Goal: Information Seeking & Learning: Check status

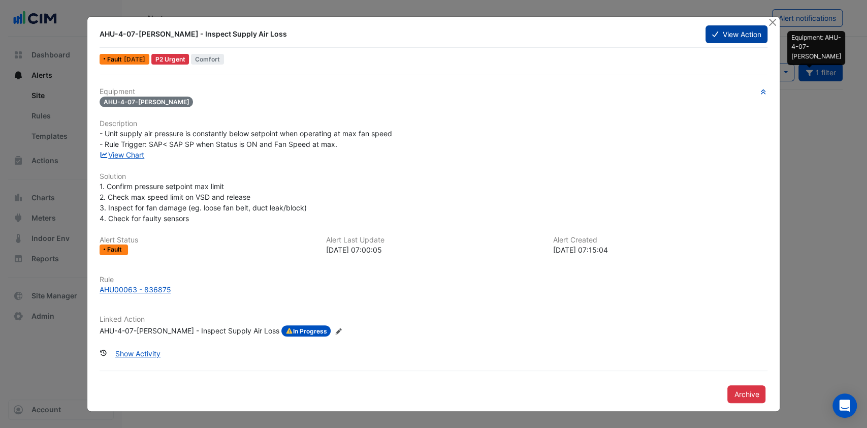
click at [732, 38] on button "View Action" at bounding box center [736, 34] width 62 height 18
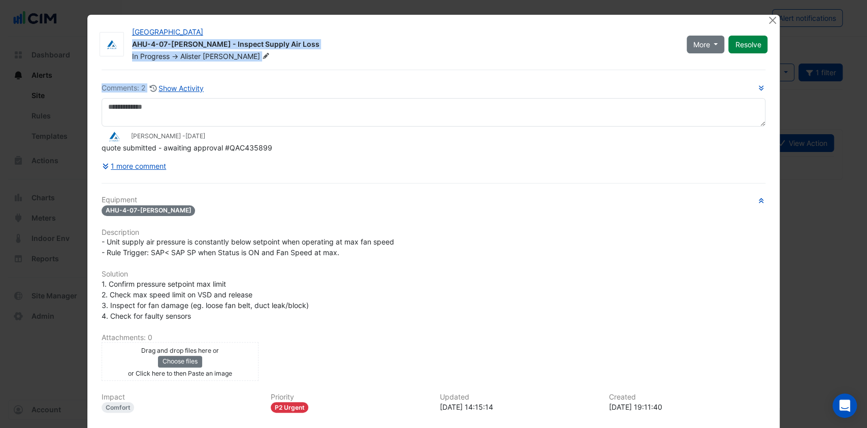
drag, startPoint x: 621, startPoint y: 32, endPoint x: 668, endPoint y: 45, distance: 49.4
click at [563, 86] on div "Robina Town Centre AHU-4-07-WM-HS - Inspect Supply Air Loss In Progress -> Alis…" at bounding box center [433, 263] width 693 height 497
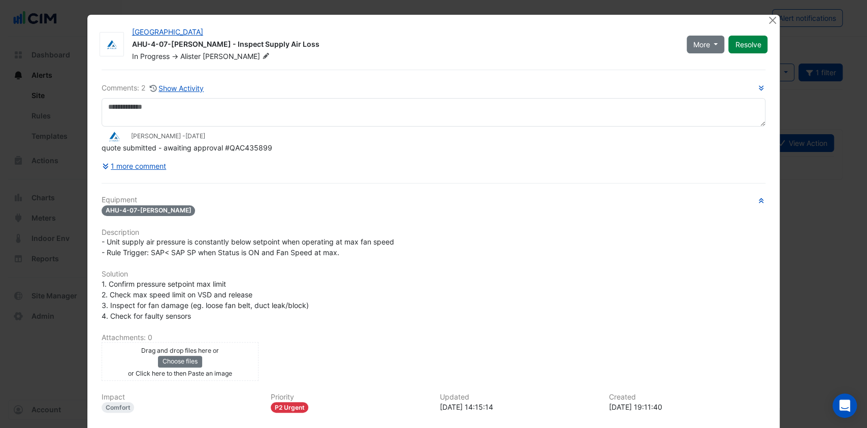
click at [814, 108] on ngb-modal-window "Robina Town Centre AHU-4-07-WM-HS - Inspect Supply Air Loss In Progress -> Alis…" at bounding box center [433, 214] width 867 height 428
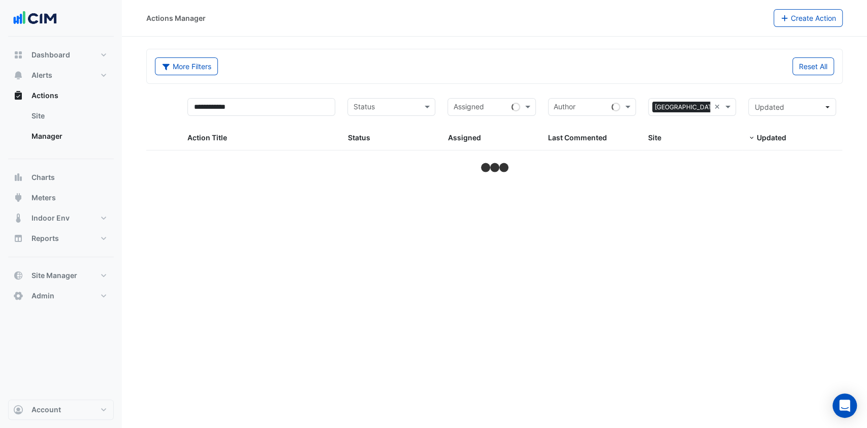
select select "***"
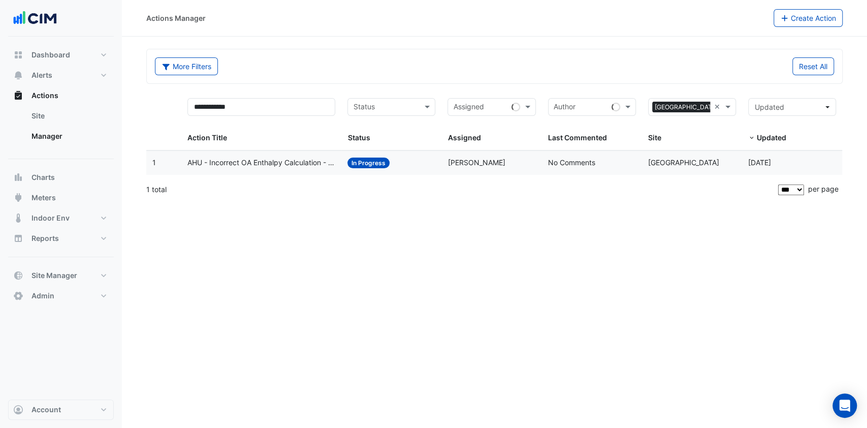
click at [269, 165] on span "AHU - Incorrect OA Enthalpy Calculation - Preventing economy mode" at bounding box center [261, 163] width 148 height 12
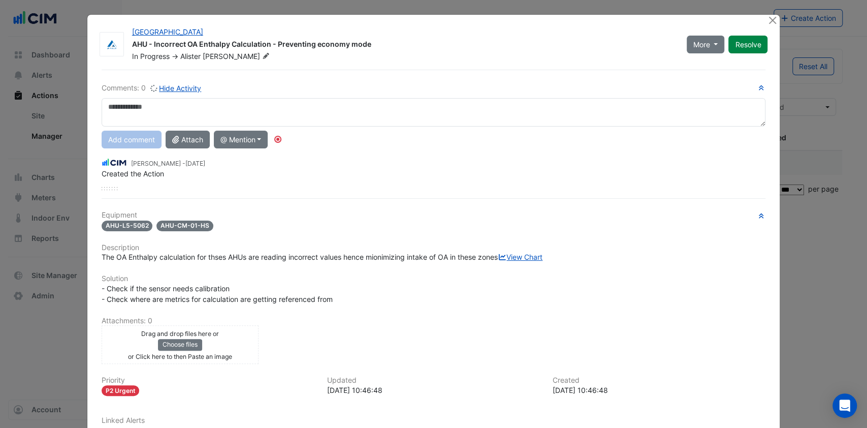
click at [123, 254] on span "The OA Enthalpy calculation for thses AHUs are reading incorrect values hence m…" at bounding box center [322, 256] width 441 height 9
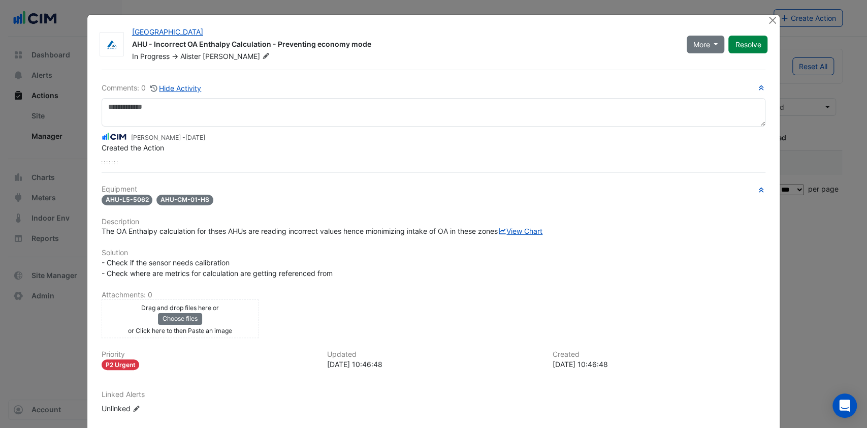
click at [129, 234] on div "The OA Enthalpy calculation for thses AHUs are reading incorrect values hence m…" at bounding box center [434, 230] width 664 height 11
click at [498, 235] on link "View Chart" at bounding box center [520, 230] width 45 height 9
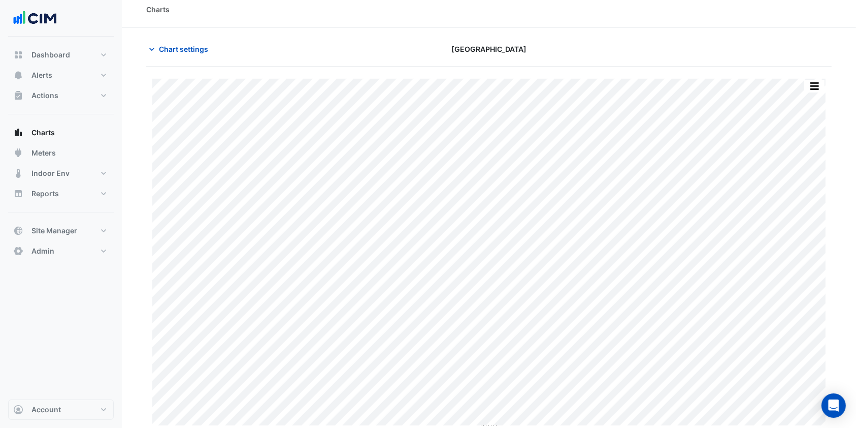
scroll to position [11, 0]
click at [795, 80] on button "button" at bounding box center [794, 84] width 20 height 13
click at [180, 50] on span "Chart settings" at bounding box center [183, 47] width 49 height 11
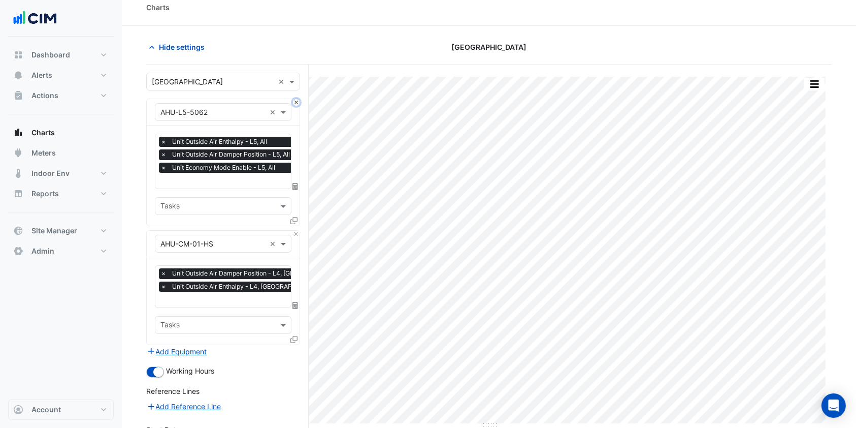
click at [296, 100] on button "Close" at bounding box center [296, 102] width 7 height 7
click at [296, 231] on div "× AHU-CM-01-HS ×" at bounding box center [223, 244] width 153 height 26
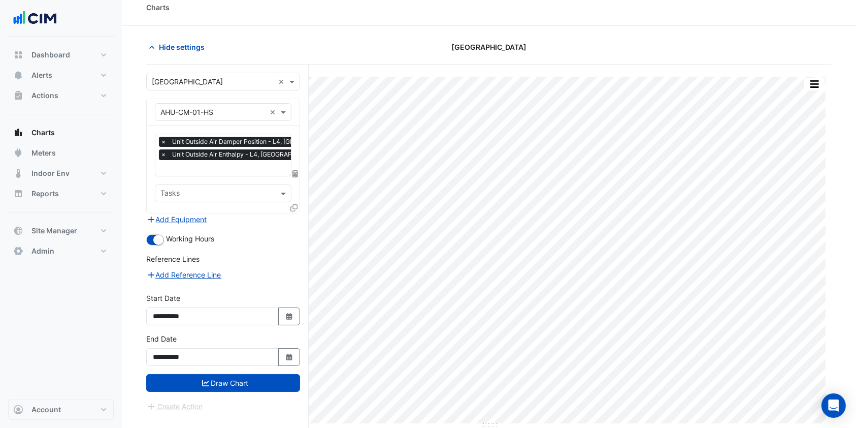
click at [296, 100] on div "× AHU-CM-01-HS ×" at bounding box center [223, 112] width 153 height 26
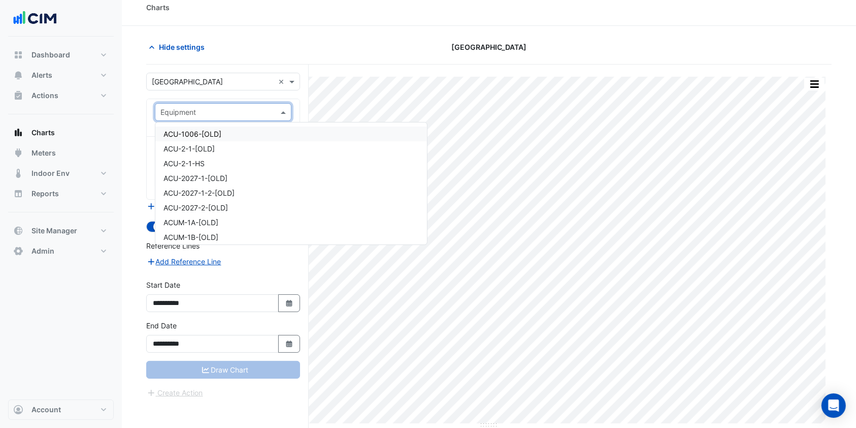
click at [255, 111] on input "text" at bounding box center [212, 112] width 105 height 11
paste input "*********"
type input "*********"
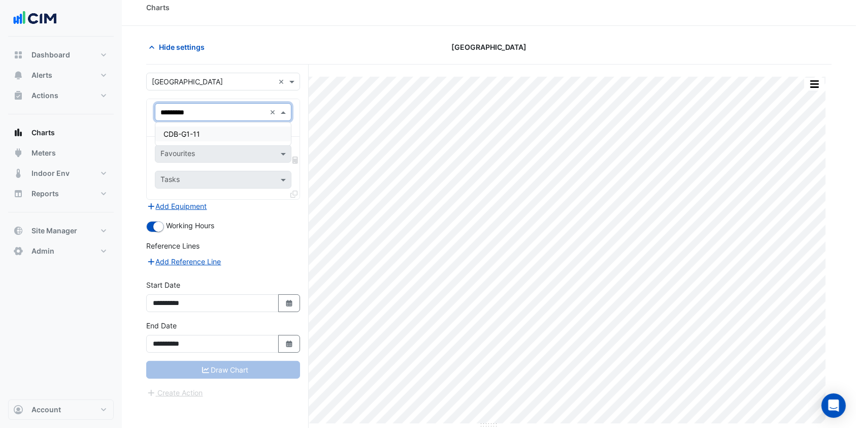
click at [222, 135] on div "CDB-G1-11" at bounding box center [223, 133] width 136 height 15
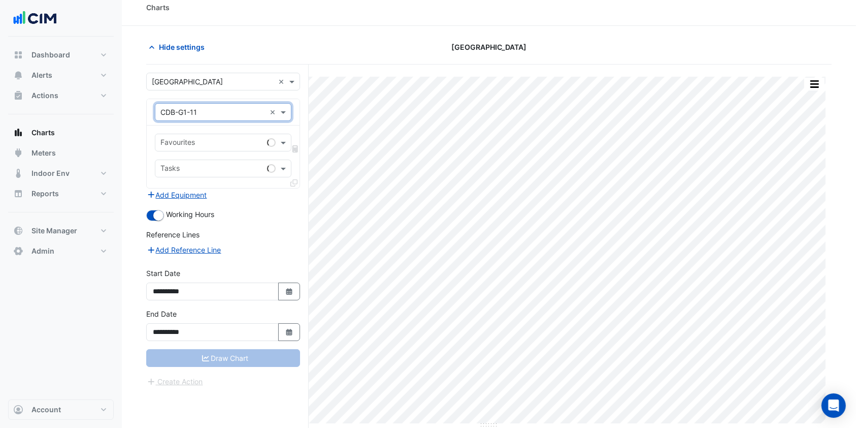
click at [228, 141] on input "text" at bounding box center [211, 143] width 103 height 11
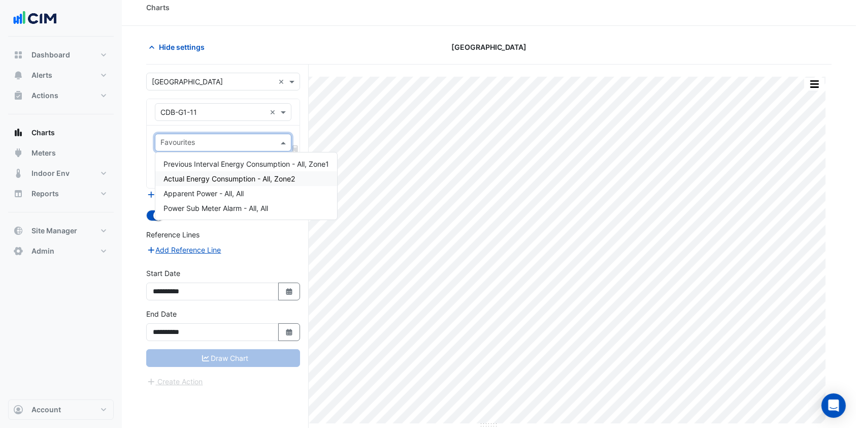
click at [237, 177] on span "Actual Energy Consumption - All, Zone2" at bounding box center [230, 178] width 132 height 9
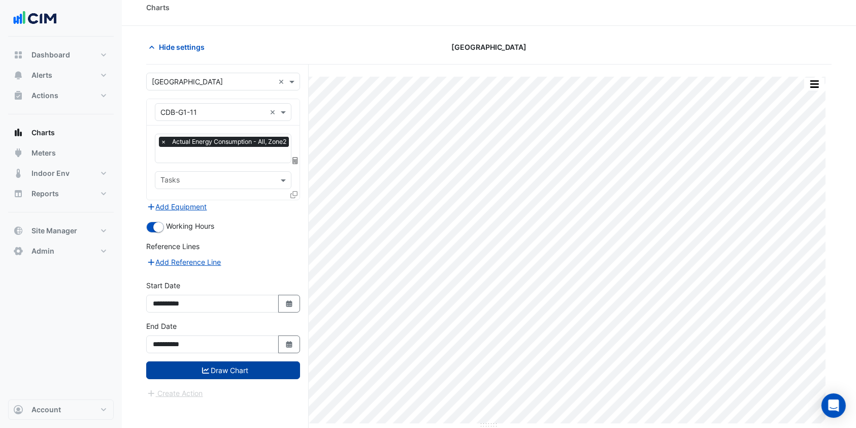
click at [242, 366] on button "Draw Chart" at bounding box center [223, 370] width 154 height 18
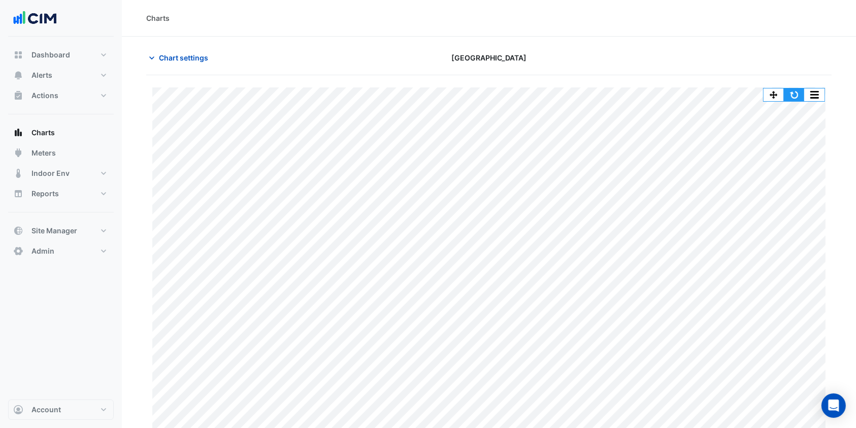
click at [792, 91] on button "button" at bounding box center [794, 94] width 20 height 13
click at [177, 46] on section "Chart settings Robina Town Centre Print Save as JPEG Save as PNG Pivot Data Tab…" at bounding box center [489, 238] width 734 height 402
click at [167, 60] on span "Chart settings" at bounding box center [183, 57] width 49 height 11
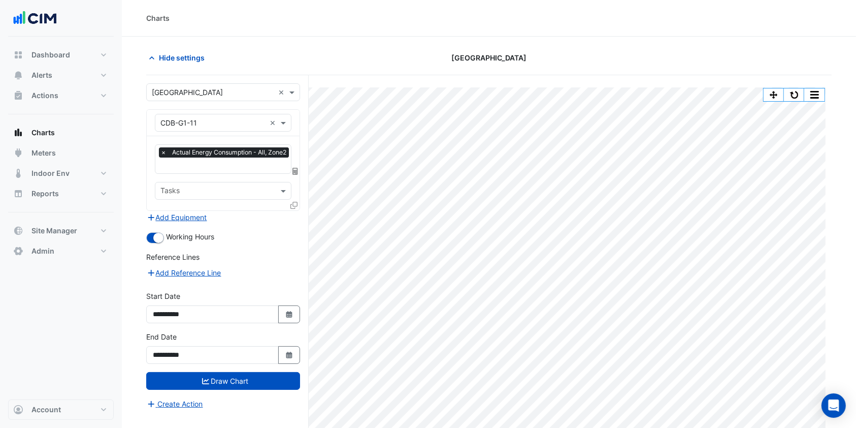
click at [264, 123] on input "text" at bounding box center [212, 123] width 105 height 11
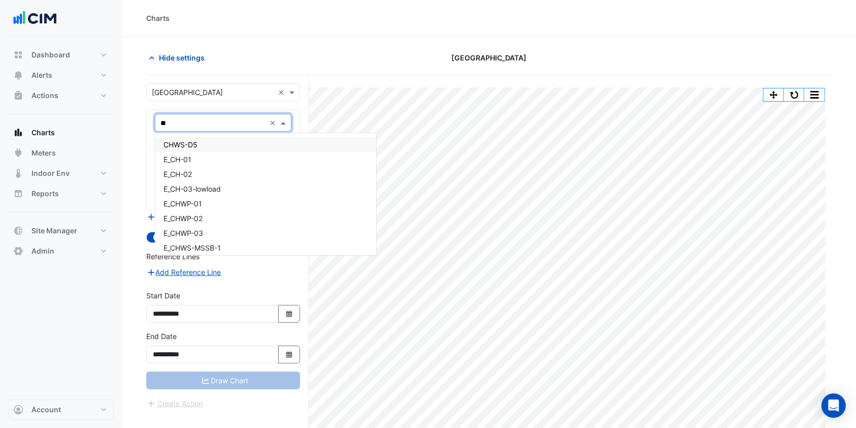
type input "***"
click at [192, 201] on span "E_CHWS-MSSB-1" at bounding box center [192, 203] width 57 height 9
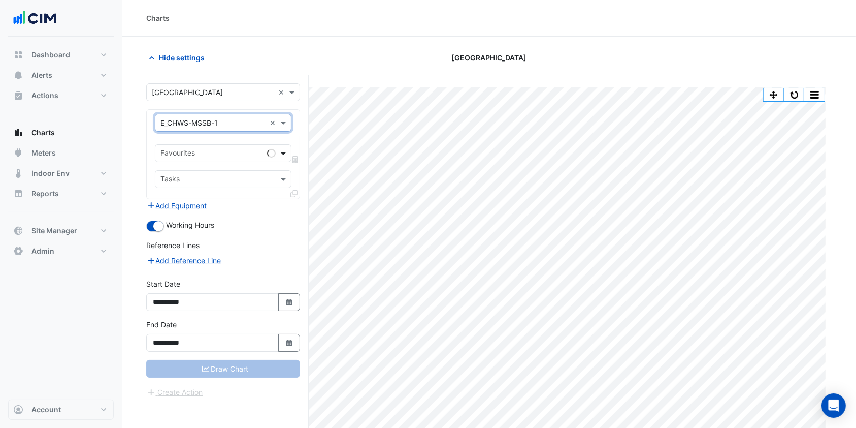
click at [287, 150] on span at bounding box center [284, 153] width 13 height 11
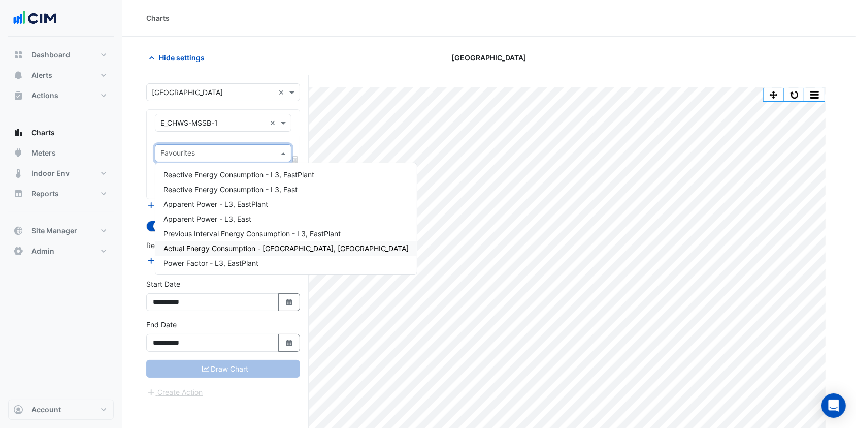
click at [225, 249] on span "Actual Energy Consumption - L3, East" at bounding box center [286, 248] width 245 height 9
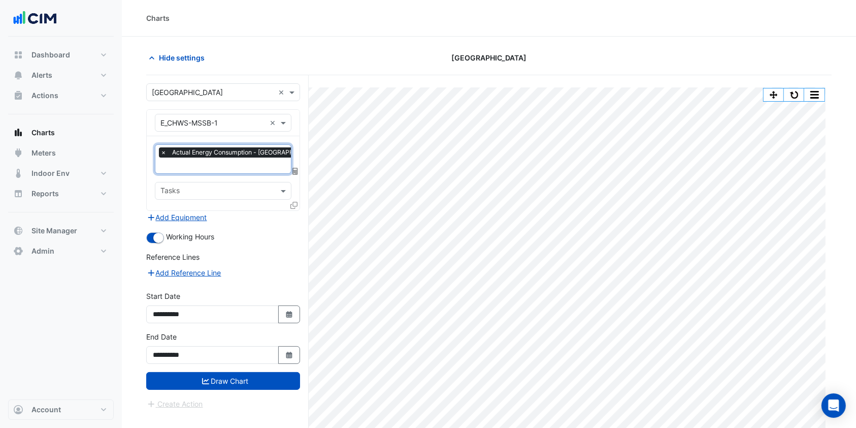
click at [221, 389] on form "**********" at bounding box center [223, 246] width 154 height 326
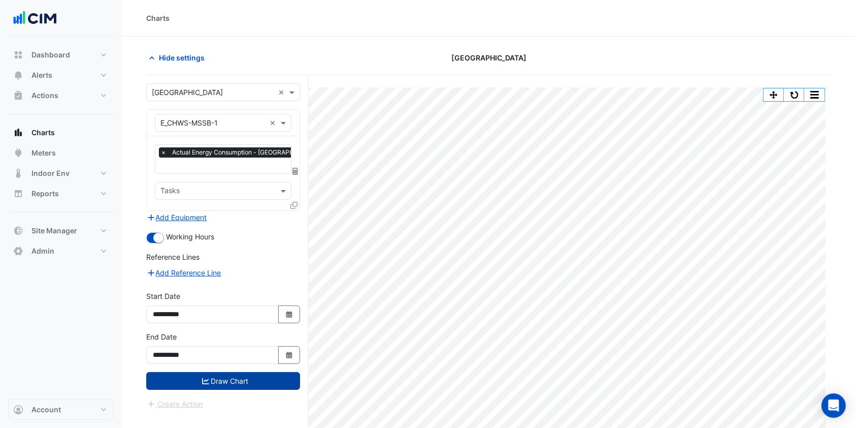
click at [226, 380] on button "Draw Chart" at bounding box center [223, 381] width 154 height 18
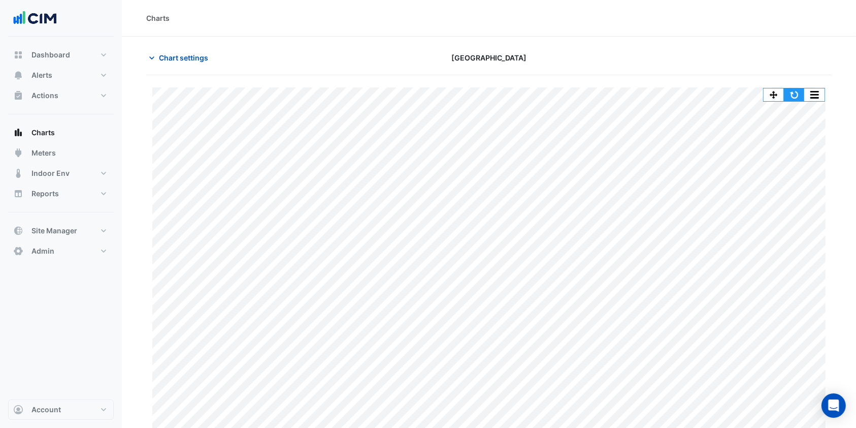
click at [789, 95] on button "button" at bounding box center [794, 94] width 20 height 13
click at [162, 55] on span "Chart settings" at bounding box center [183, 57] width 49 height 11
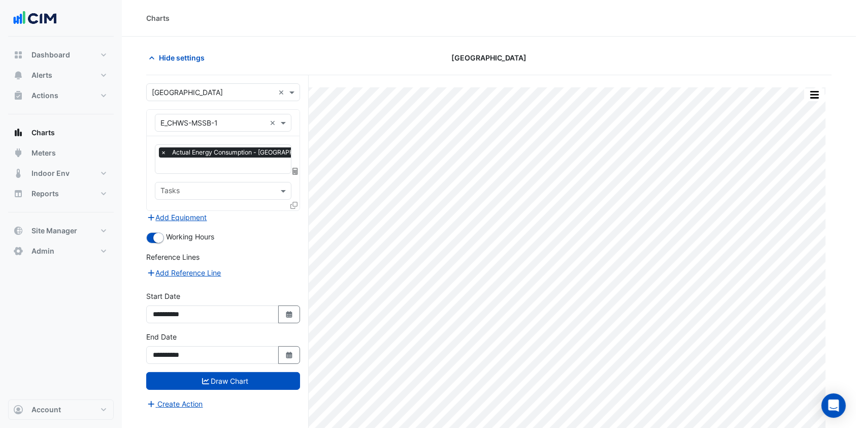
click at [294, 204] on icon at bounding box center [293, 205] width 7 height 7
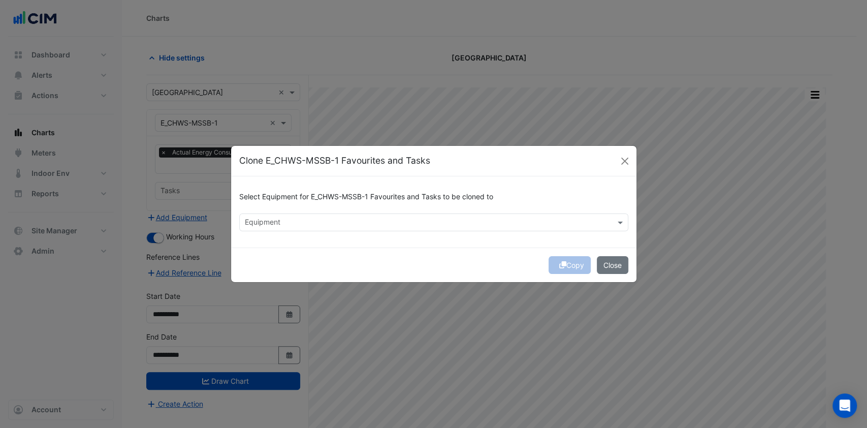
click at [335, 222] on input "text" at bounding box center [428, 223] width 366 height 11
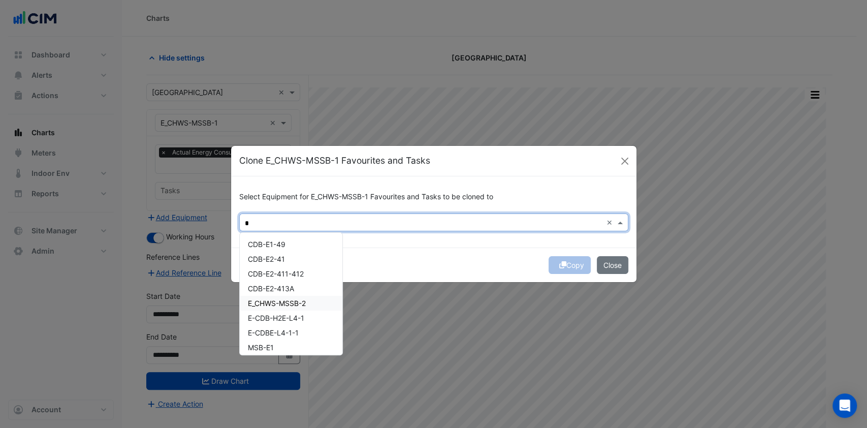
click at [298, 302] on span "E_CHWS-MSSB-2" at bounding box center [277, 303] width 58 height 9
type input "*"
click at [432, 266] on div "Copy Close" at bounding box center [433, 264] width 405 height 35
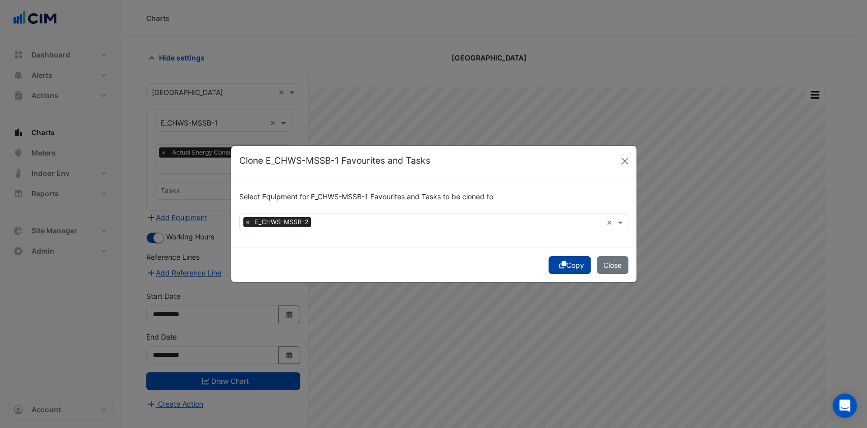
click at [563, 261] on fa-icon "submit" at bounding box center [562, 265] width 7 height 9
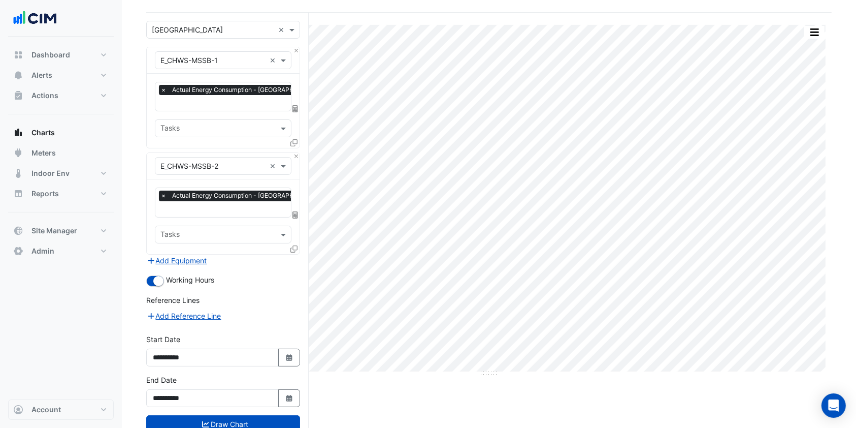
scroll to position [91, 0]
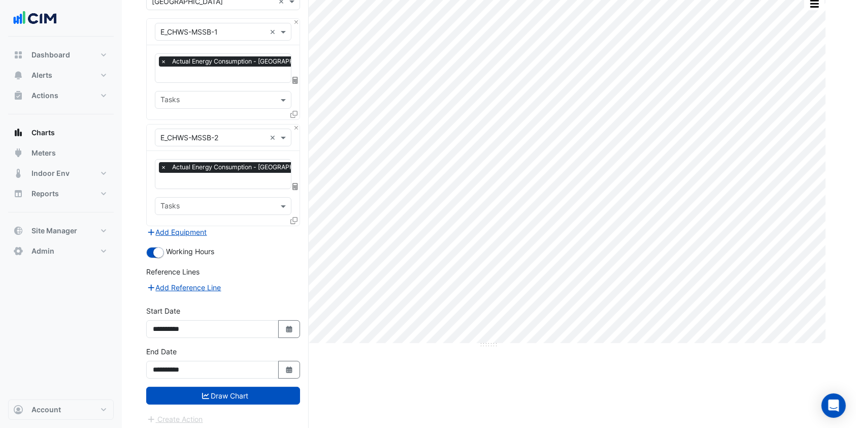
click at [233, 393] on button "Draw Chart" at bounding box center [223, 395] width 154 height 18
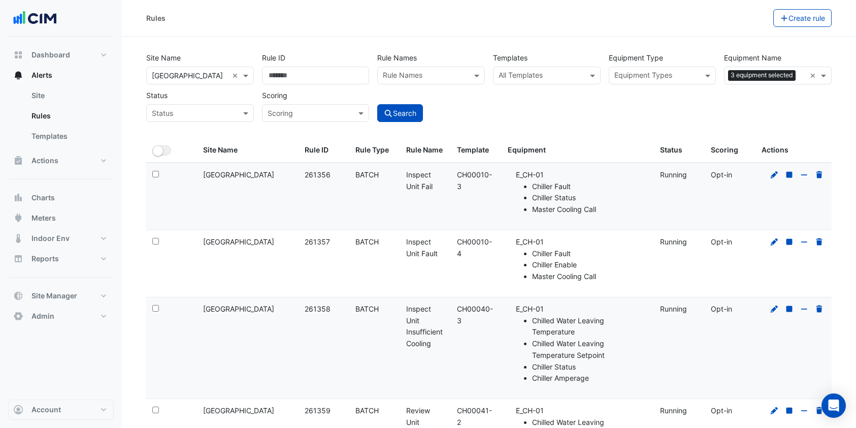
select select "***"
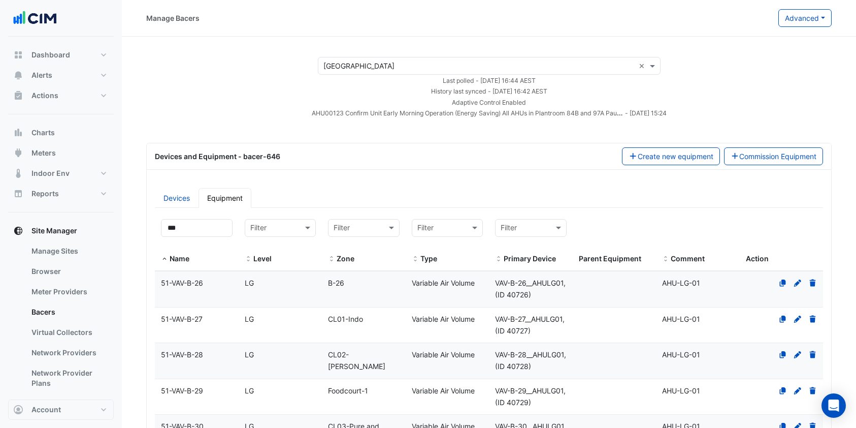
select select "***"
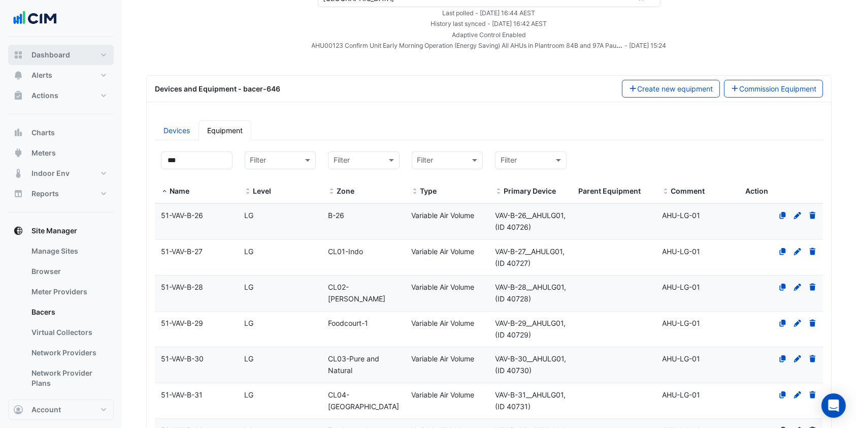
scroll to position [68, 0]
click at [51, 76] on span "Alerts" at bounding box center [41, 75] width 21 height 10
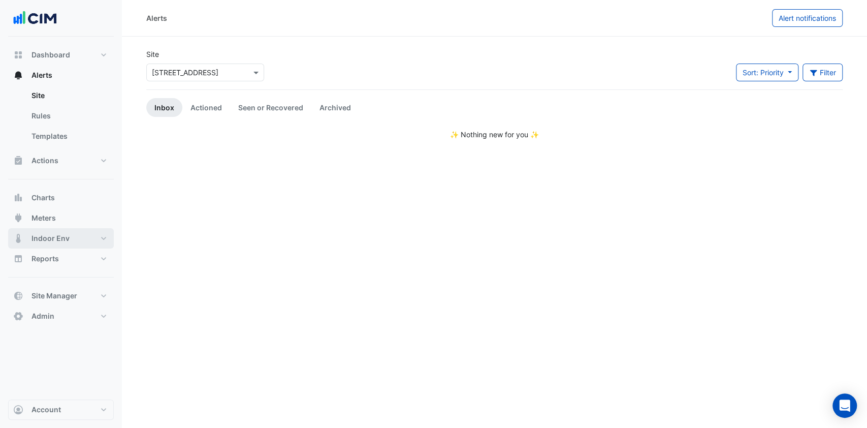
click at [58, 238] on span "Indoor Env" at bounding box center [50, 238] width 38 height 10
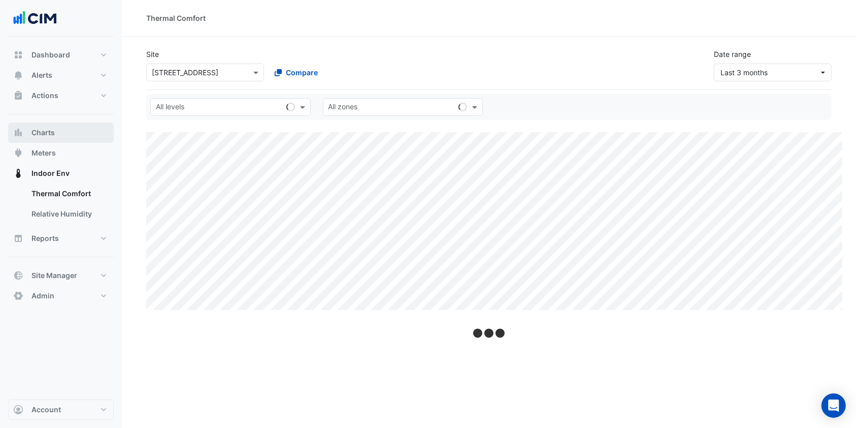
click at [60, 127] on button "Charts" at bounding box center [61, 132] width 106 height 20
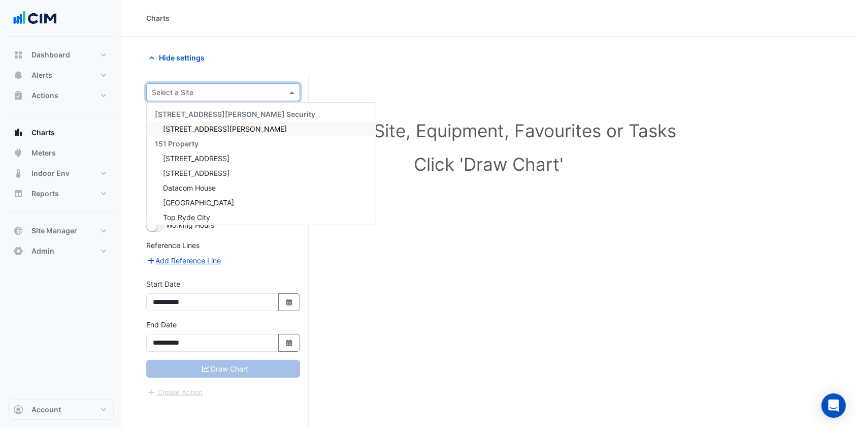
click at [208, 85] on div "Select a Site" at bounding box center [223, 92] width 154 height 18
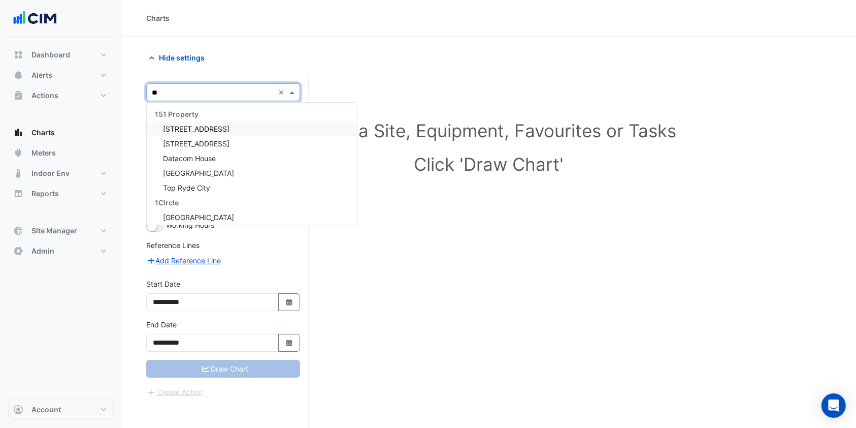
type input "***"
click at [191, 126] on span "[GEOGRAPHIC_DATA]" at bounding box center [198, 128] width 71 height 9
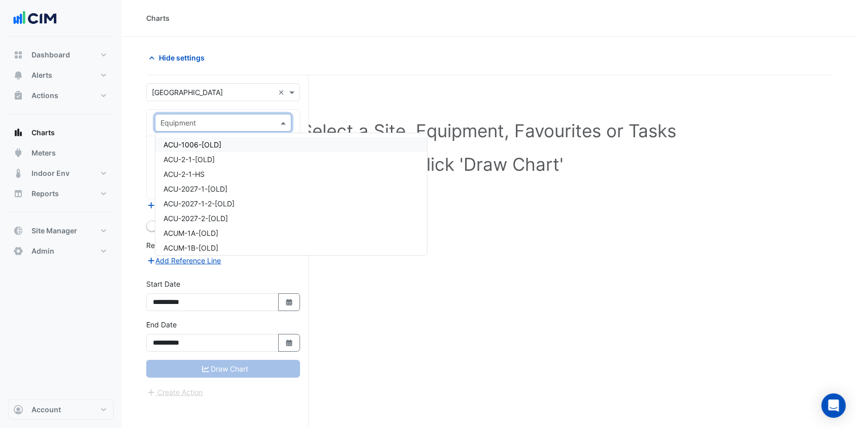
click at [283, 120] on span at bounding box center [284, 122] width 13 height 11
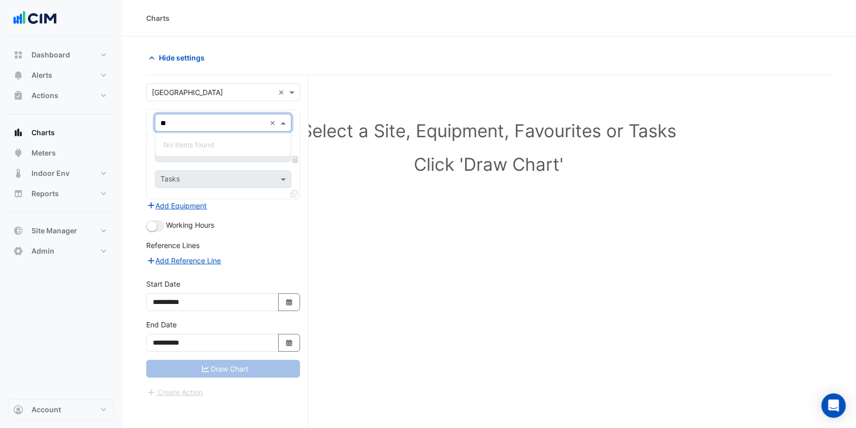
type input "*"
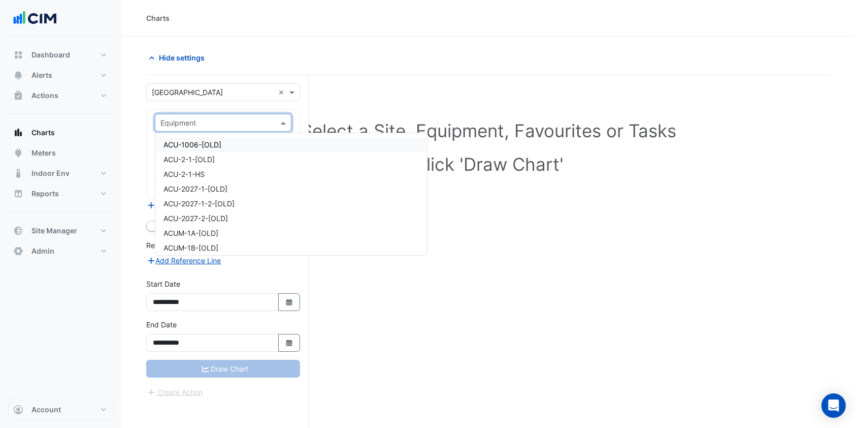
click at [249, 41] on section "**********" at bounding box center [489, 252] width 734 height 430
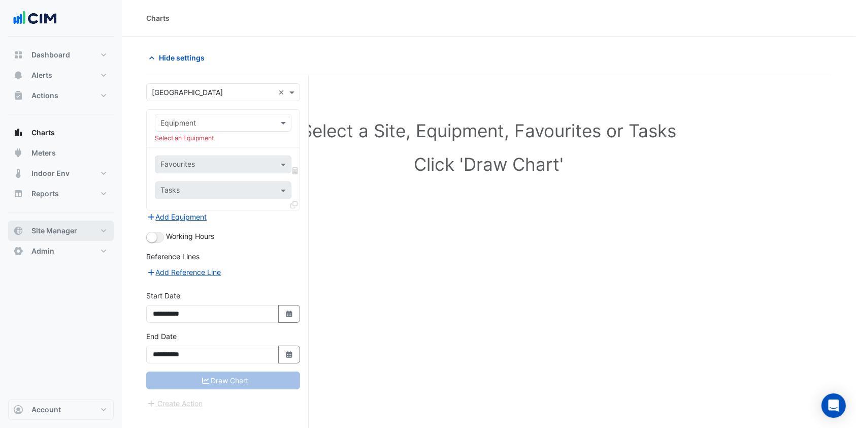
click at [68, 225] on span "Site Manager" at bounding box center [54, 230] width 46 height 10
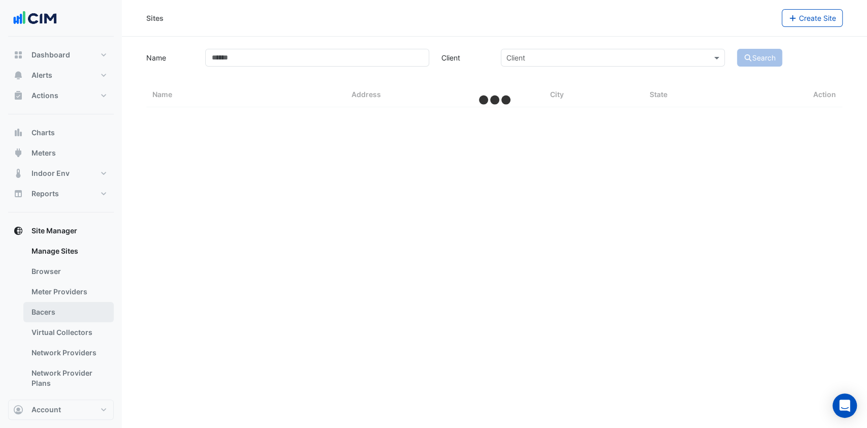
click at [60, 308] on link "Bacers" at bounding box center [68, 312] width 90 height 20
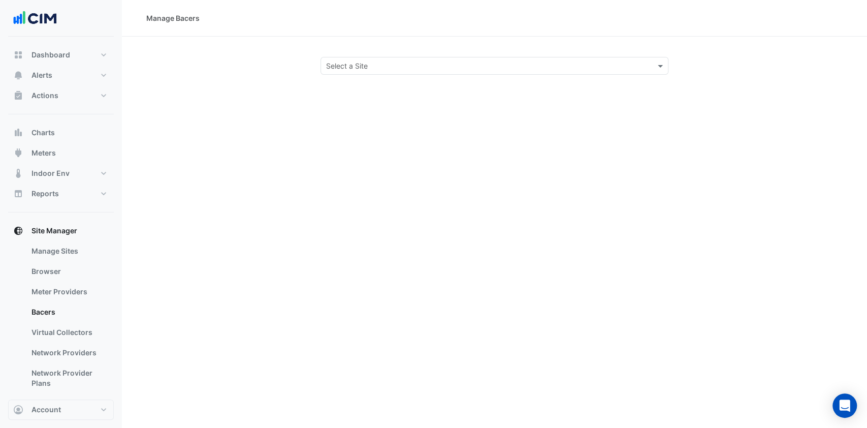
click at [374, 70] on input "text" at bounding box center [484, 66] width 317 height 11
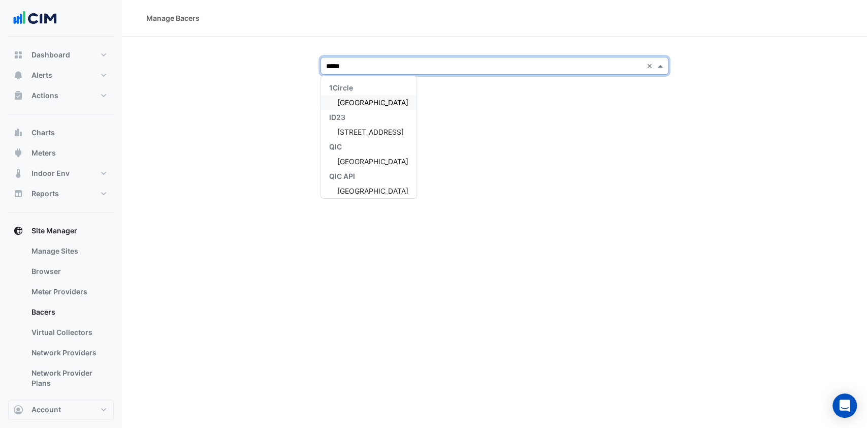
type input "******"
click at [368, 95] on div "[GEOGRAPHIC_DATA]" at bounding box center [368, 102] width 95 height 15
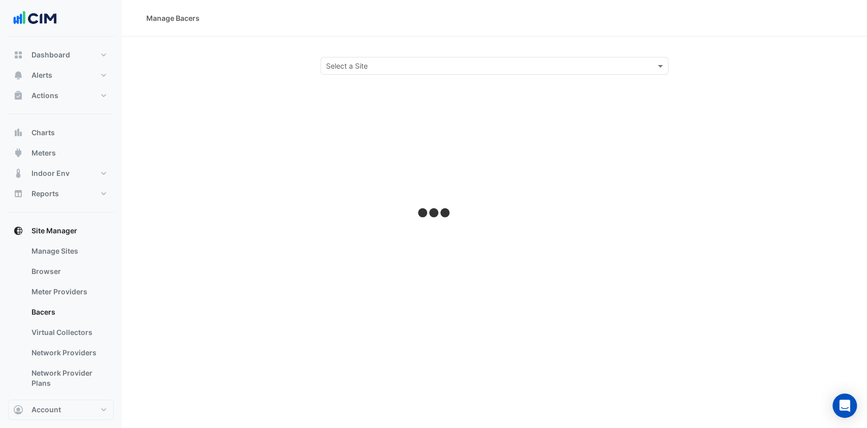
click at [375, 65] on input "text" at bounding box center [484, 66] width 317 height 11
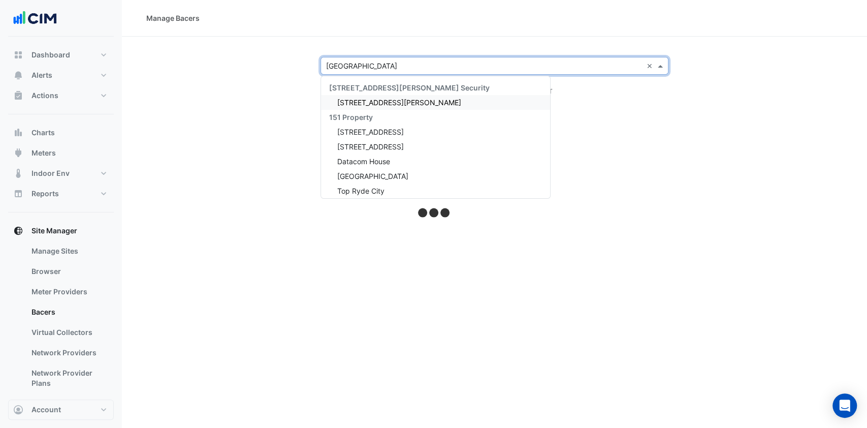
click at [403, 24] on div "Manage Bacers" at bounding box center [494, 18] width 745 height 37
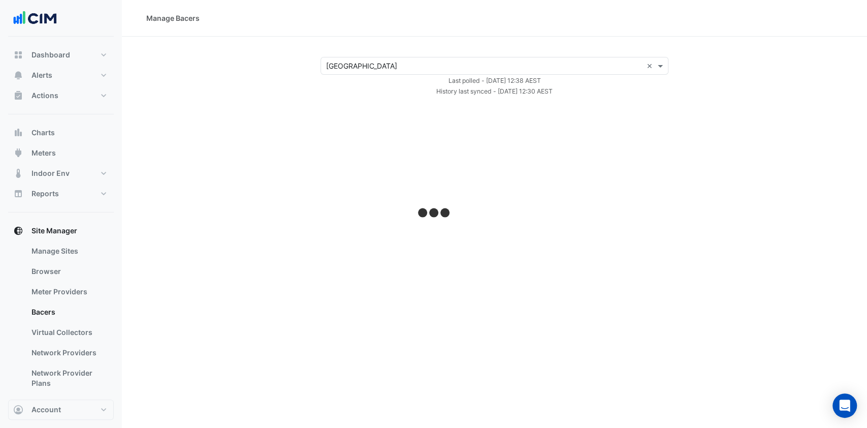
select select "***"
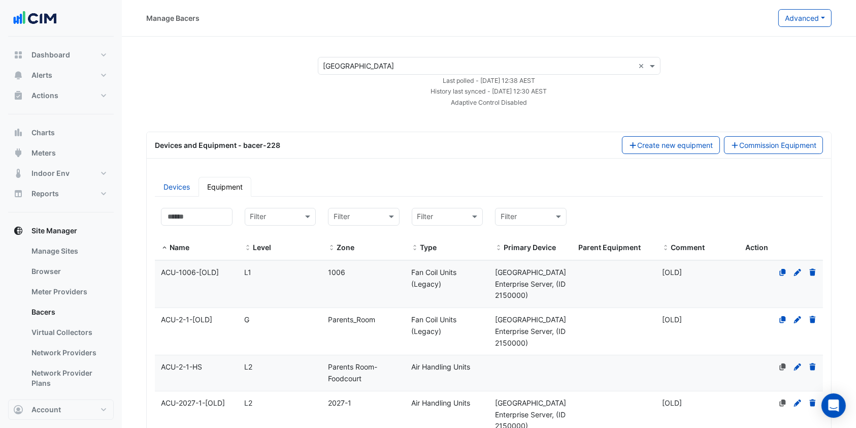
scroll to position [68, 0]
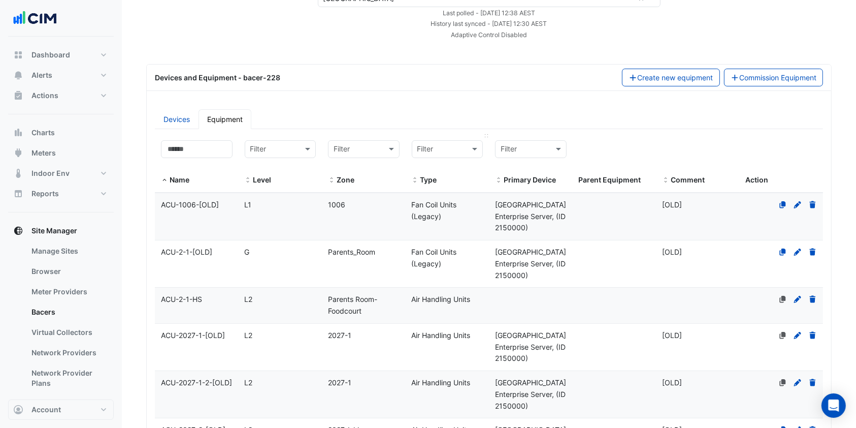
click at [463, 145] on div at bounding box center [447, 149] width 71 height 12
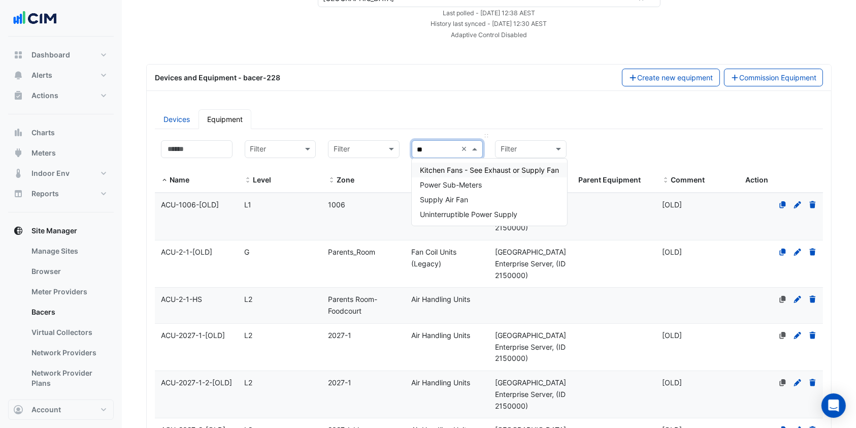
type input "***"
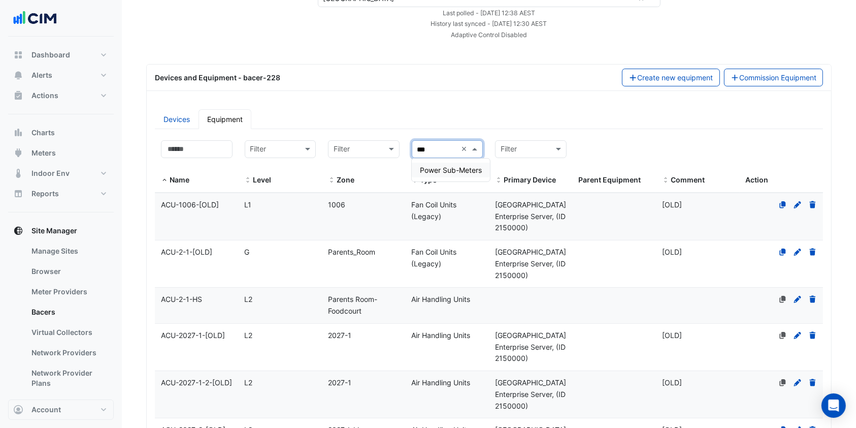
click at [442, 169] on span "Power Sub-Meters" at bounding box center [451, 170] width 62 height 9
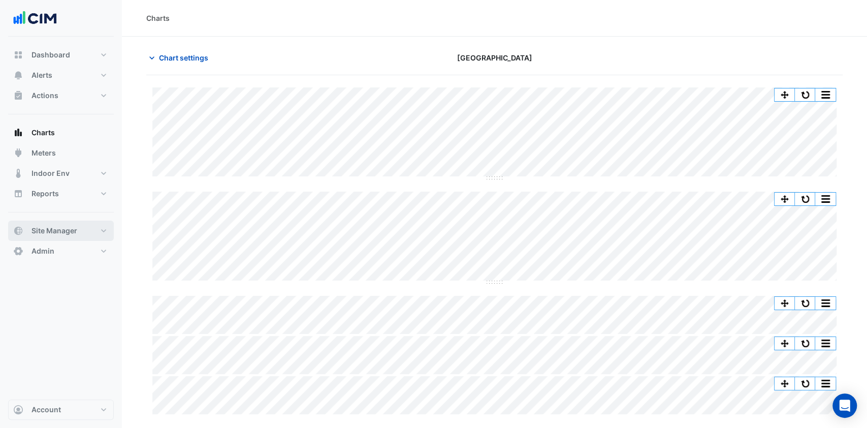
click at [81, 230] on button "Site Manager" at bounding box center [61, 230] width 106 height 20
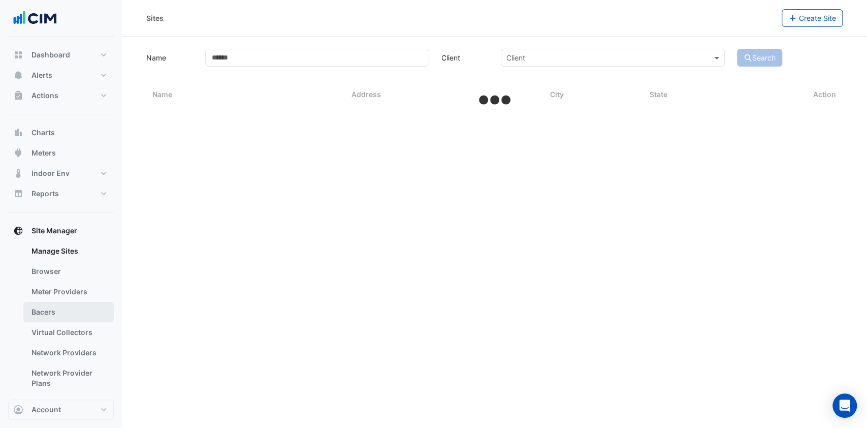
click at [61, 311] on link "Bacers" at bounding box center [68, 312] width 90 height 20
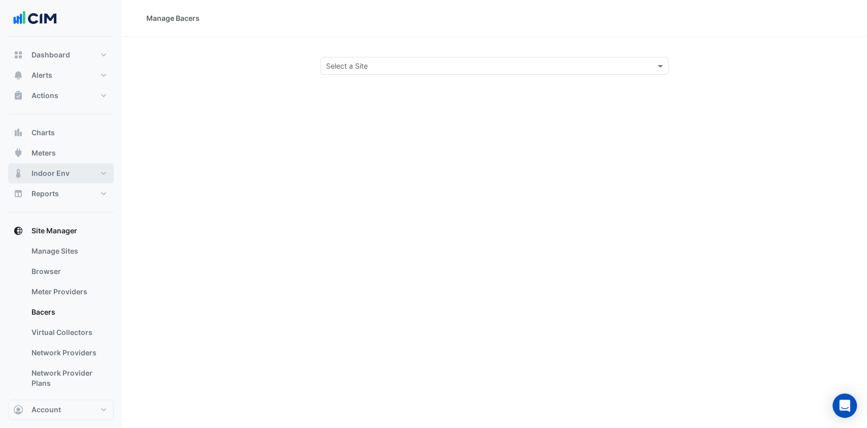
click at [48, 175] on span "Indoor Env" at bounding box center [50, 173] width 38 height 10
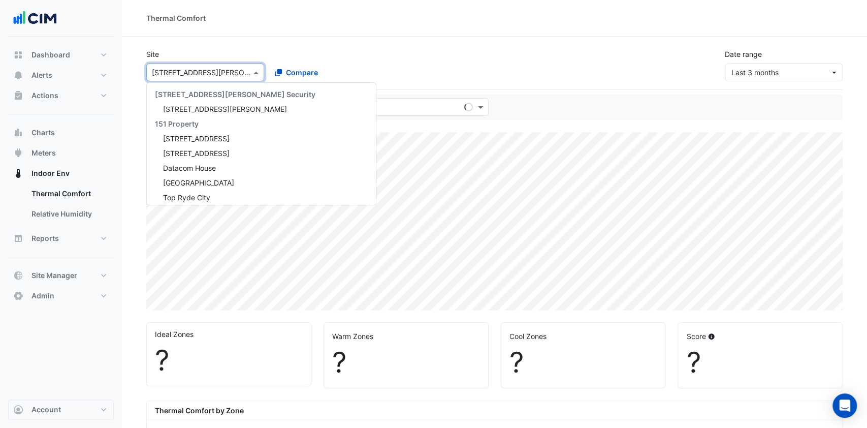
click at [242, 75] on div at bounding box center [205, 73] width 117 height 12
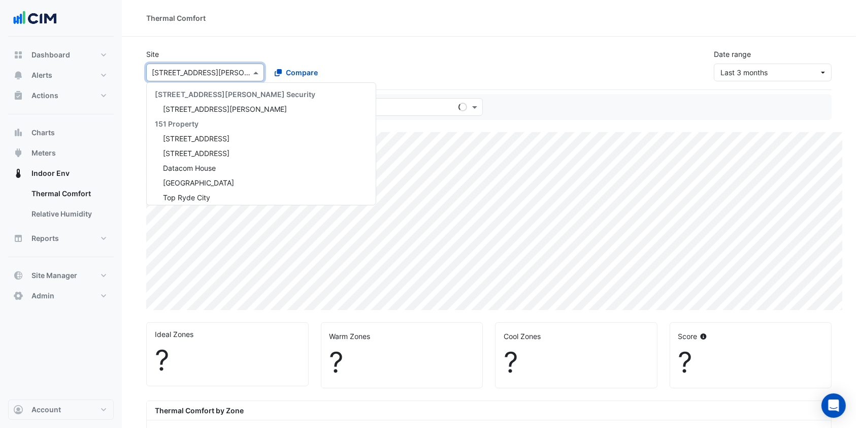
scroll to position [4879, 0]
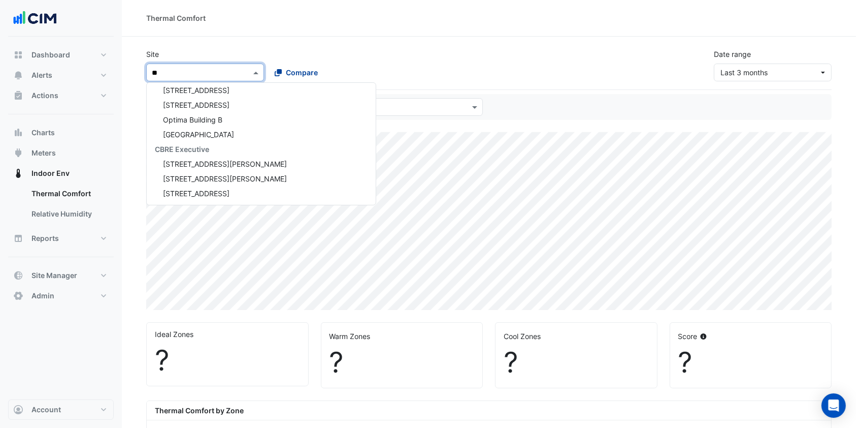
type input "***"
select select "***"
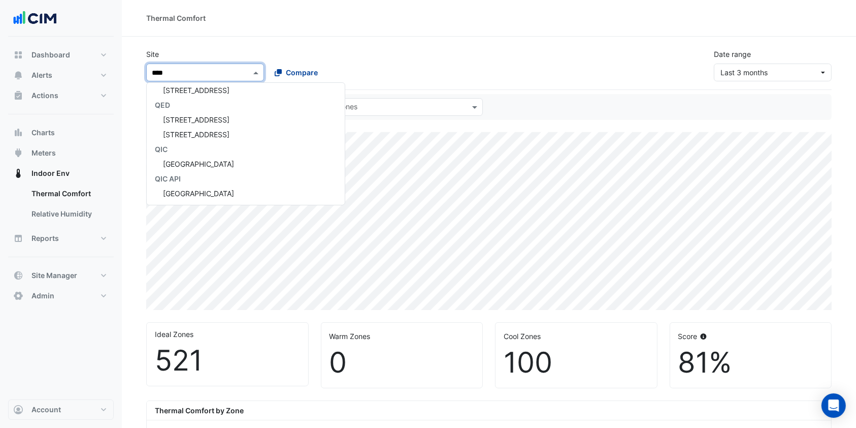
scroll to position [4, 0]
type input "******"
click at [233, 102] on div "[GEOGRAPHIC_DATA]" at bounding box center [194, 104] width 95 height 15
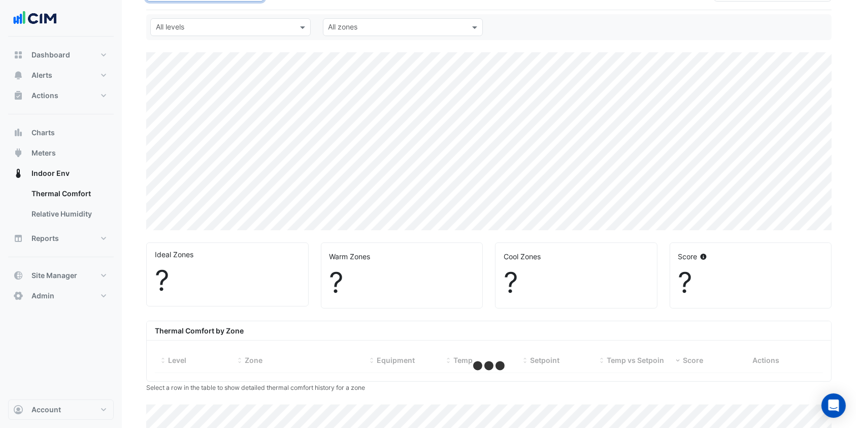
scroll to position [246, 0]
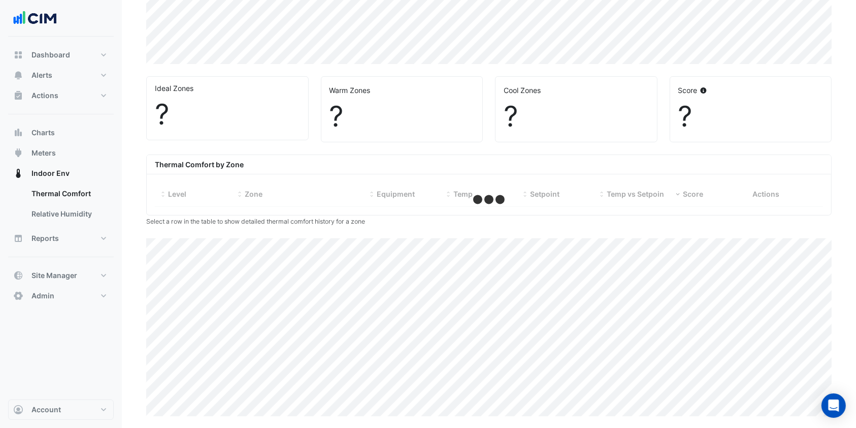
select select "***"
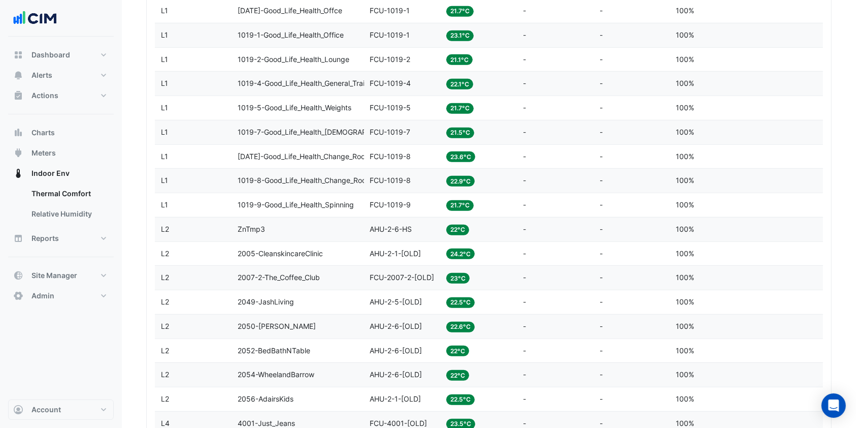
scroll to position [652, 0]
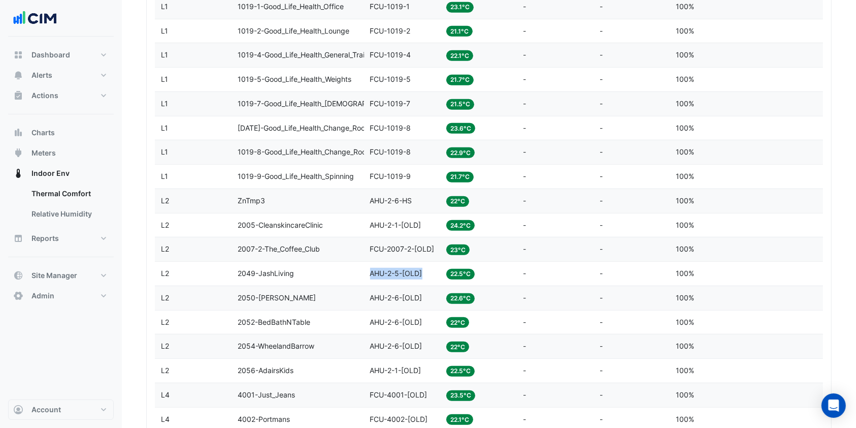
drag, startPoint x: 430, startPoint y: 270, endPoint x: 350, endPoint y: 273, distance: 80.3
click at [350, 273] on div "Level L2 Zone 2049-JashLiving Equipment AHU-2-5-[OLD] Temp 22.5°C Setpoint - Te…" at bounding box center [489, 274] width 668 height 24
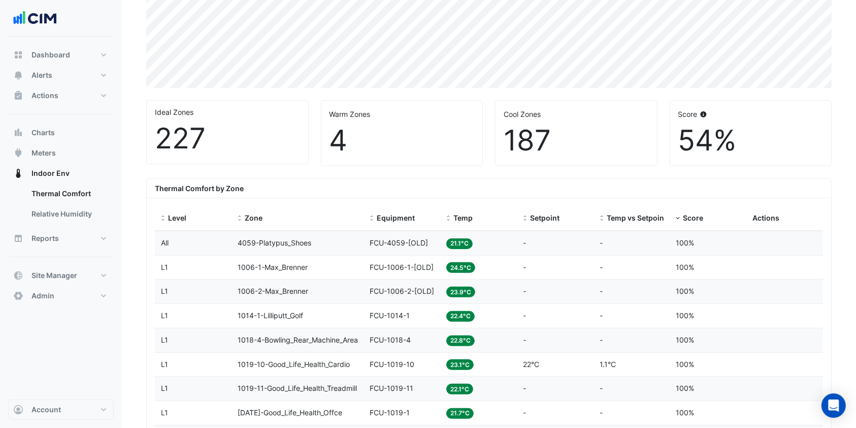
scroll to position [178, 0]
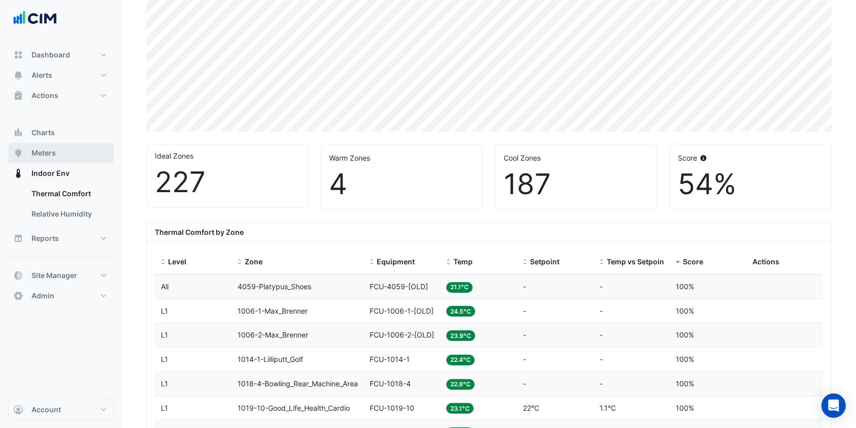
click at [55, 151] on span "Meters" at bounding box center [43, 153] width 24 height 10
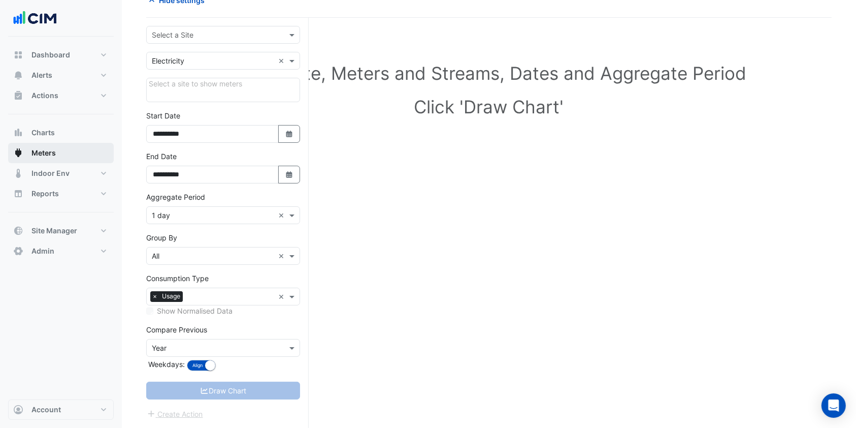
scroll to position [57, 0]
click at [207, 39] on input "text" at bounding box center [213, 35] width 122 height 11
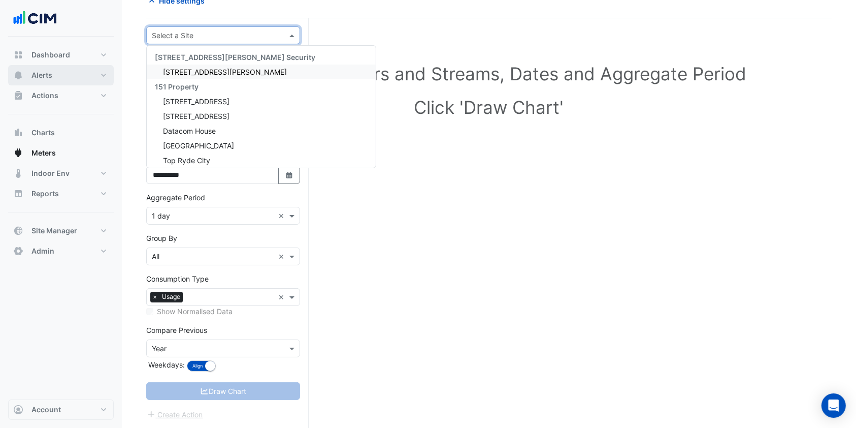
click at [62, 73] on button "Alerts" at bounding box center [61, 75] width 106 height 20
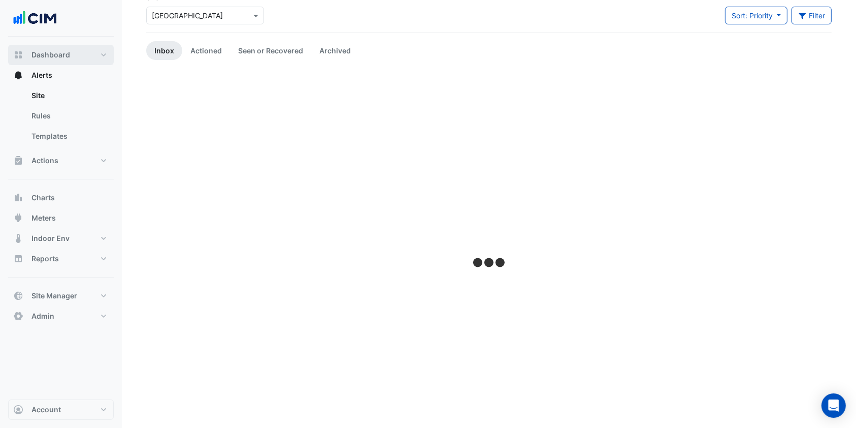
click at [72, 52] on button "Dashboard" at bounding box center [61, 55] width 106 height 20
select select "***"
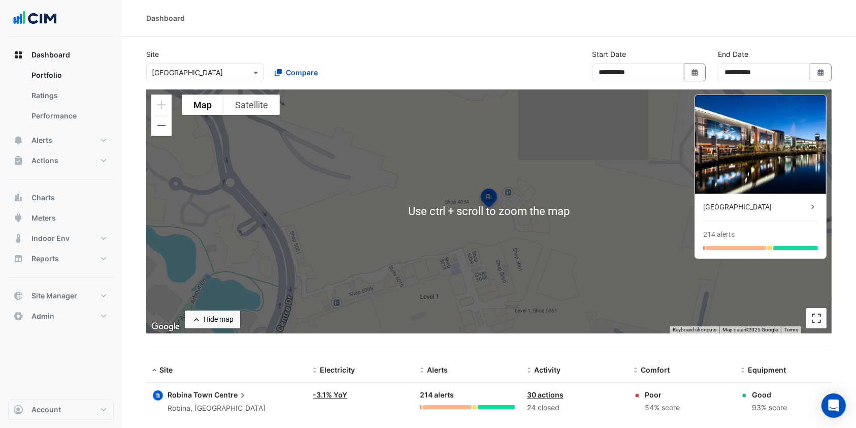
drag, startPoint x: 822, startPoint y: 318, endPoint x: 822, endPoint y: 399, distance: 81.3
click at [822, 318] on button "Toggle fullscreen view" at bounding box center [816, 318] width 20 height 20
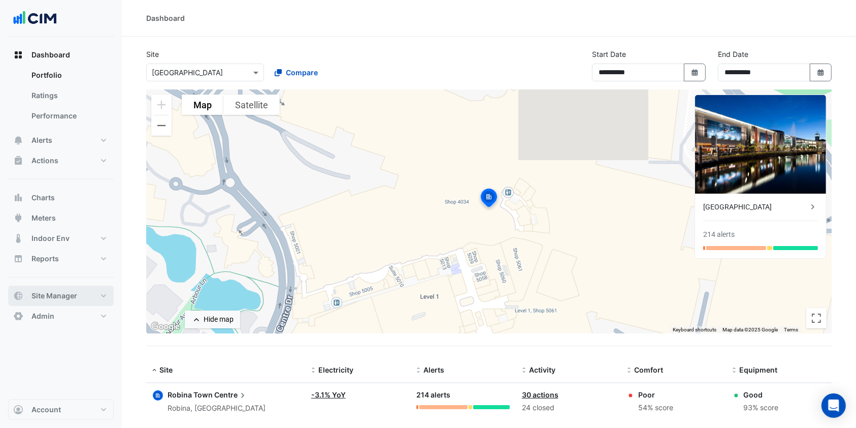
click at [90, 299] on button "Site Manager" at bounding box center [61, 295] width 106 height 20
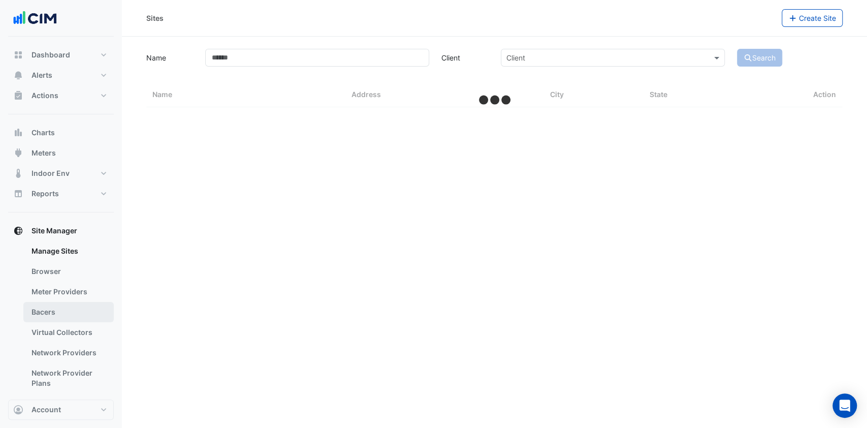
click at [49, 309] on link "Bacers" at bounding box center [68, 312] width 90 height 20
select select "***"
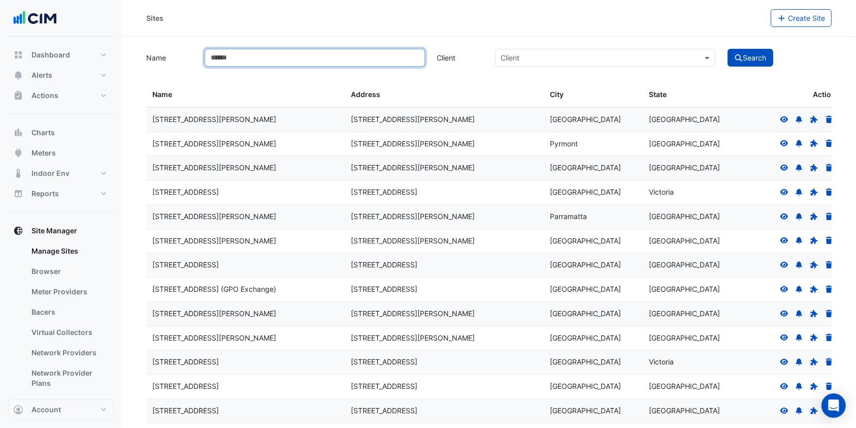
click at [229, 63] on input "Name" at bounding box center [315, 58] width 220 height 18
type input "******"
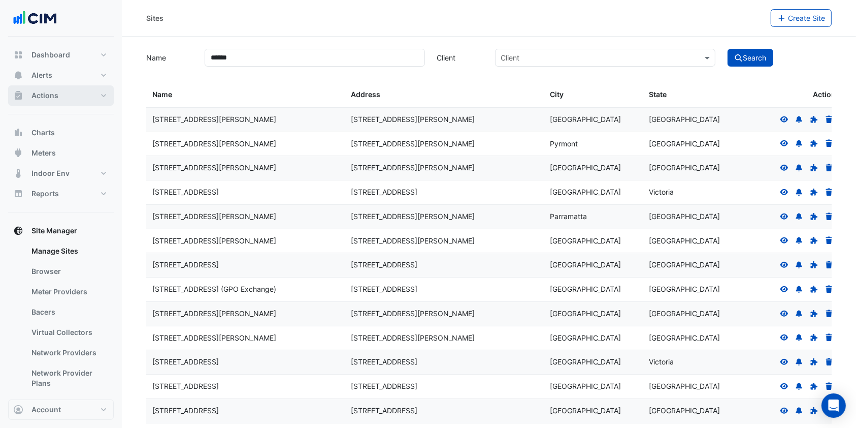
click at [66, 91] on button "Actions" at bounding box center [61, 95] width 106 height 20
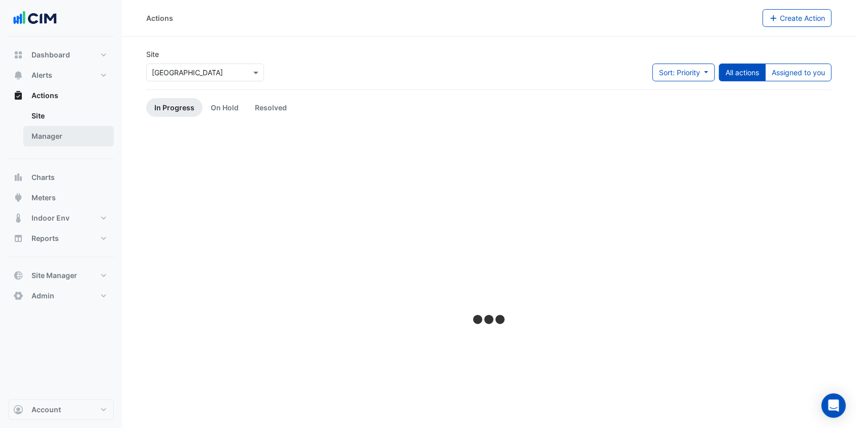
click at [53, 134] on link "Manager" at bounding box center [68, 136] width 90 height 20
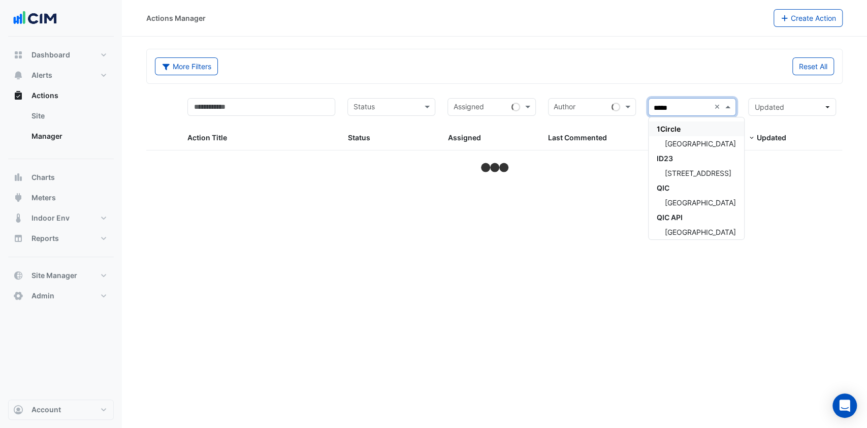
type input "******"
click at [719, 142] on span "[GEOGRAPHIC_DATA]" at bounding box center [700, 143] width 71 height 9
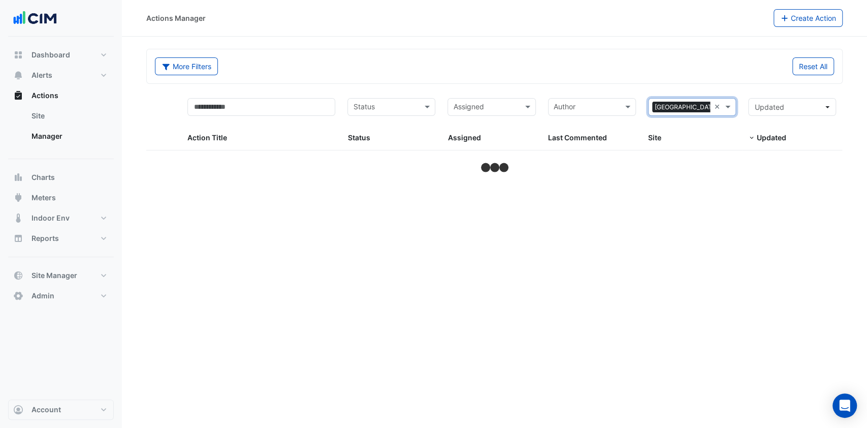
select select "***"
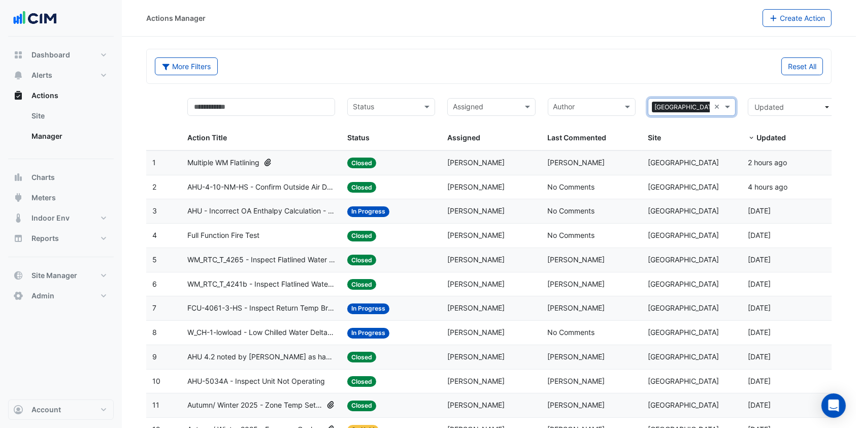
click at [243, 159] on span "Multiple WM Flatlining" at bounding box center [223, 163] width 72 height 12
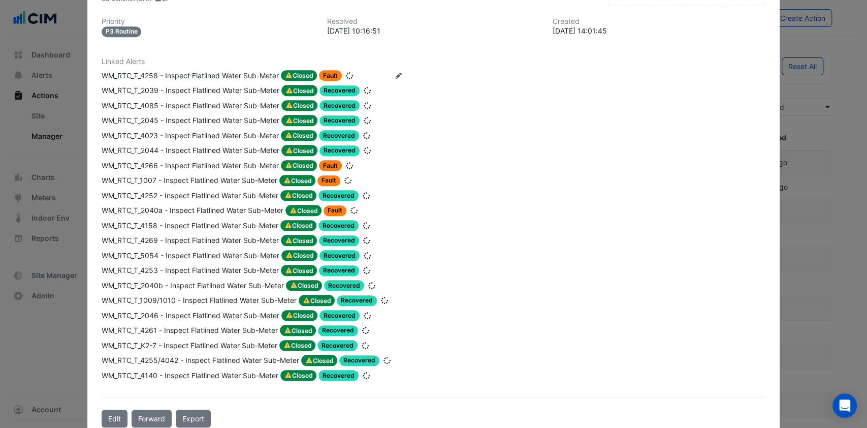
scroll to position [436, 0]
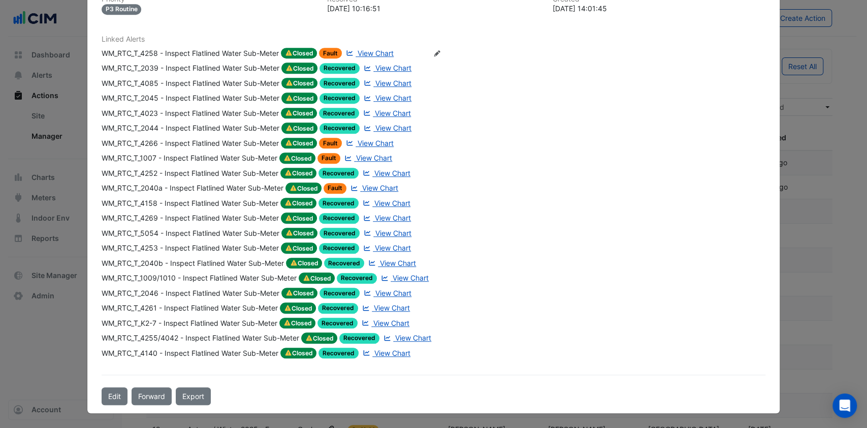
click at [228, 141] on div "WM_RTC_T_4266 - Inspect Flatlined Water Sub-Meter" at bounding box center [190, 143] width 177 height 11
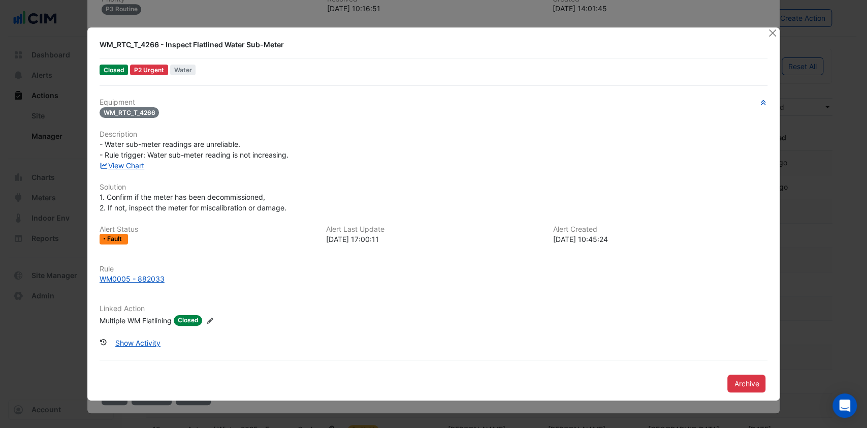
scroll to position [414, 0]
click at [121, 164] on link "View Chart" at bounding box center [122, 165] width 45 height 9
click at [133, 277] on div "WM0005 - 882033" at bounding box center [132, 278] width 65 height 11
click at [774, 34] on button "Close" at bounding box center [772, 32] width 11 height 11
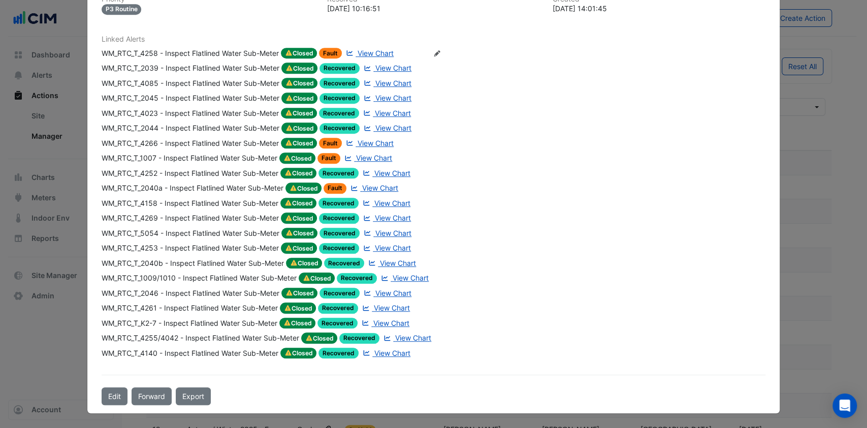
click at [760, 54] on div "Linked Alerts WM_RTC_T_4258 - Inspect Flatlined Water Sub-Meter Closed Fault Vi…" at bounding box center [433, 196] width 676 height 323
click at [760, 52] on div "Linked Alerts WM_RTC_T_4258 - Inspect Flatlined Water Sub-Meter Closed Fault Vi…" at bounding box center [433, 196] width 676 height 323
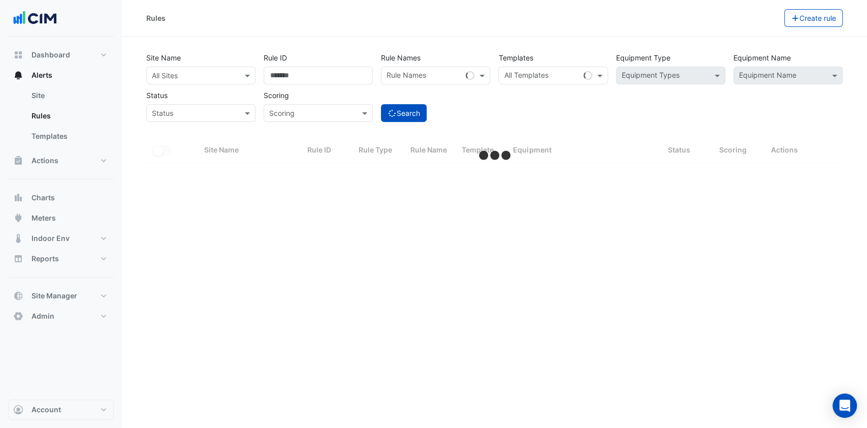
select select "***"
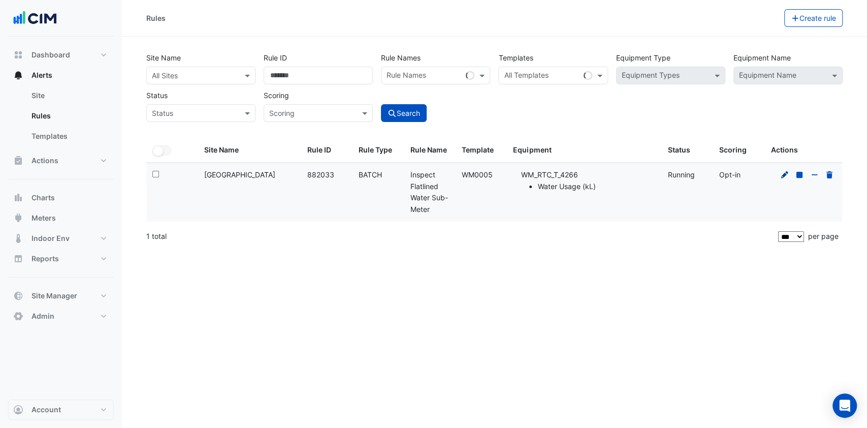
click at [787, 174] on icon at bounding box center [784, 174] width 9 height 7
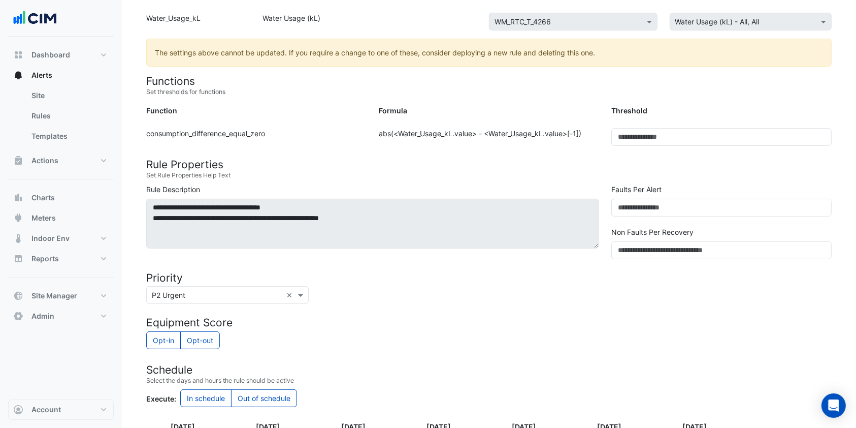
scroll to position [203, 0]
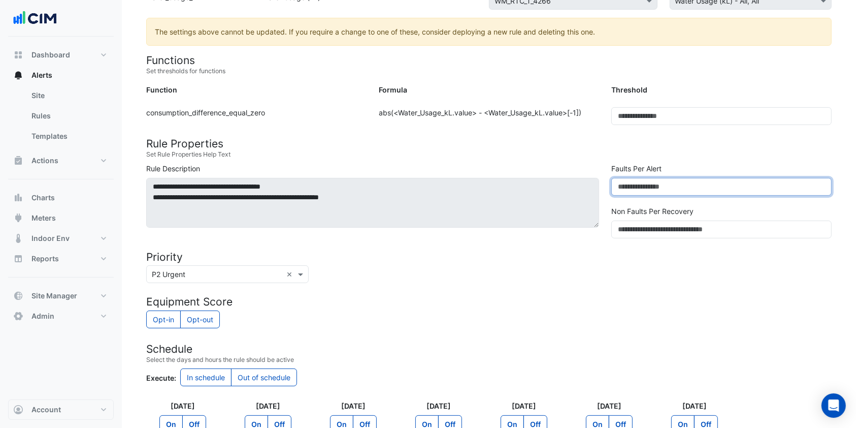
drag, startPoint x: 637, startPoint y: 184, endPoint x: 615, endPoint y: 183, distance: 22.3
click at [615, 183] on input "***" at bounding box center [721, 187] width 220 height 18
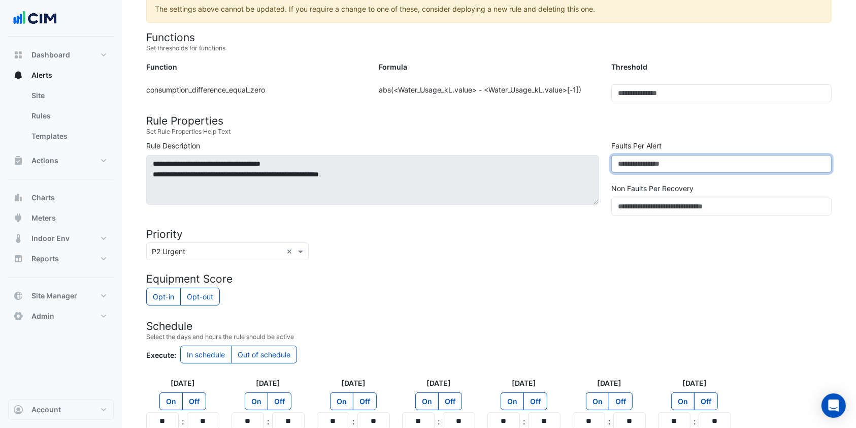
scroll to position [330, 0]
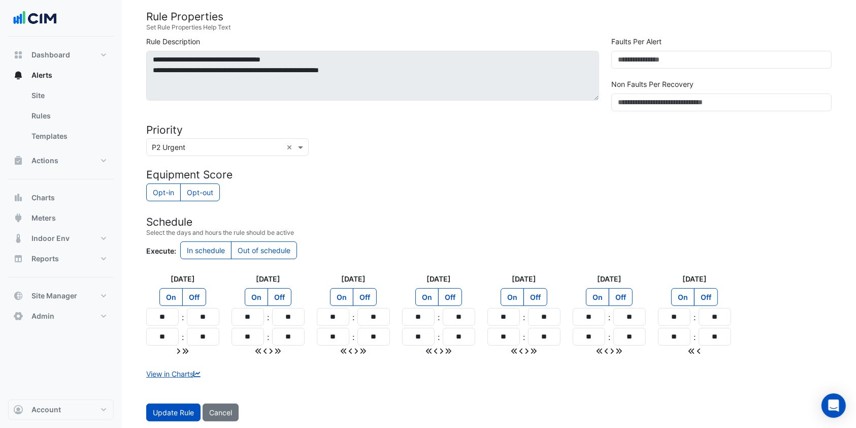
click at [171, 372] on link "View in Charts" at bounding box center [174, 373] width 56 height 9
